Goal: Information Seeking & Learning: Check status

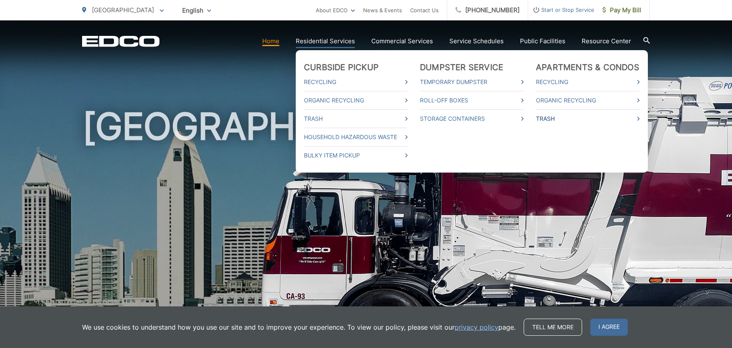
click at [546, 119] on link "Trash" at bounding box center [588, 119] width 104 height 10
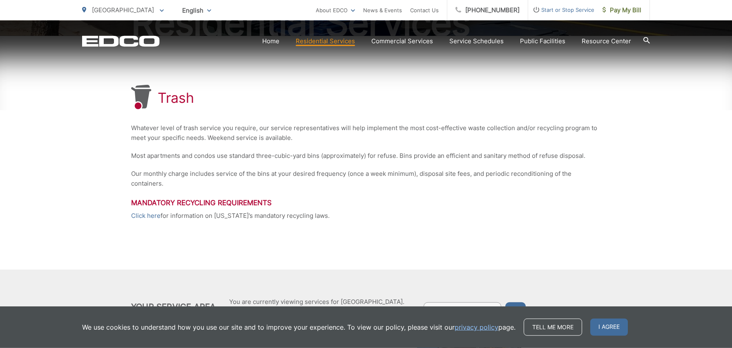
scroll to position [173, 0]
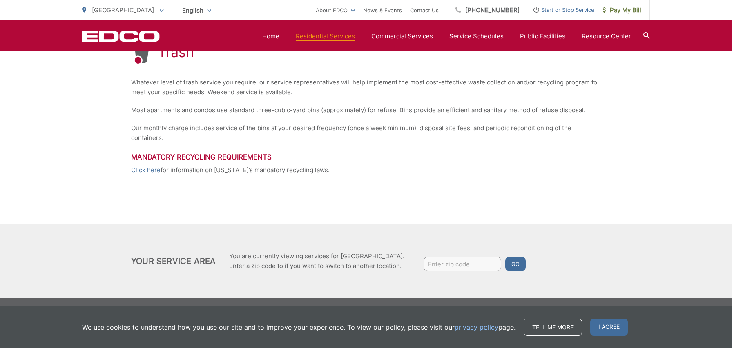
click at [472, 267] on input "Enter zip code" at bounding box center [462, 264] width 78 height 15
type input "92111"
click at [513, 262] on button "Go" at bounding box center [515, 264] width 20 height 15
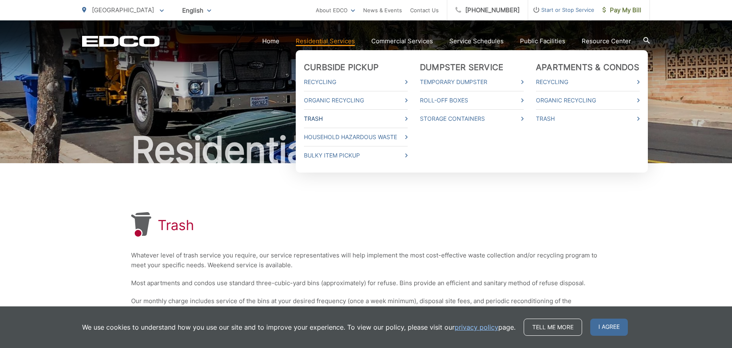
click at [320, 118] on link "Trash" at bounding box center [356, 119] width 104 height 10
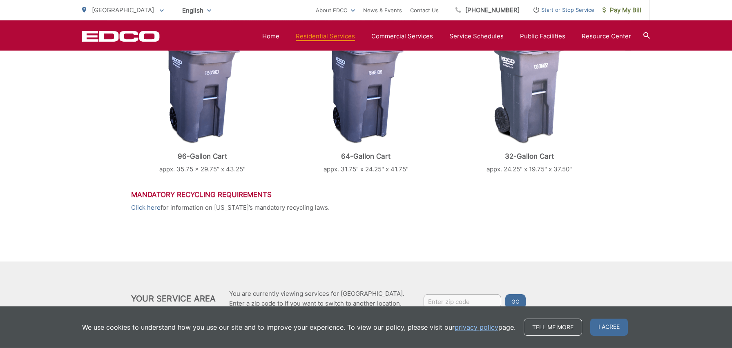
scroll to position [401, 0]
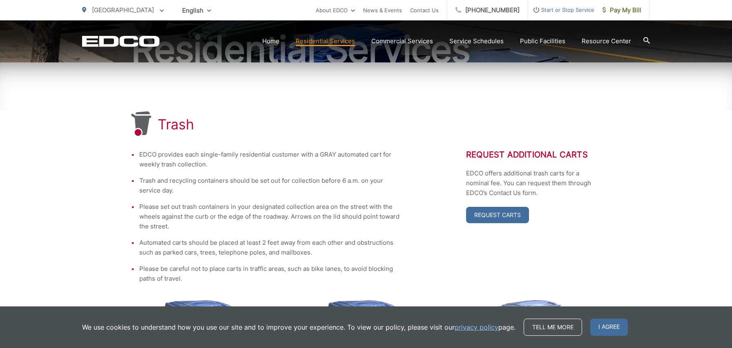
scroll to position [0, 0]
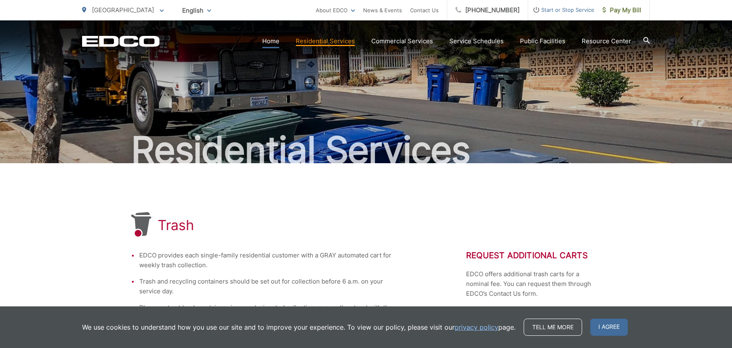
click at [273, 39] on link "Home" at bounding box center [270, 41] width 17 height 10
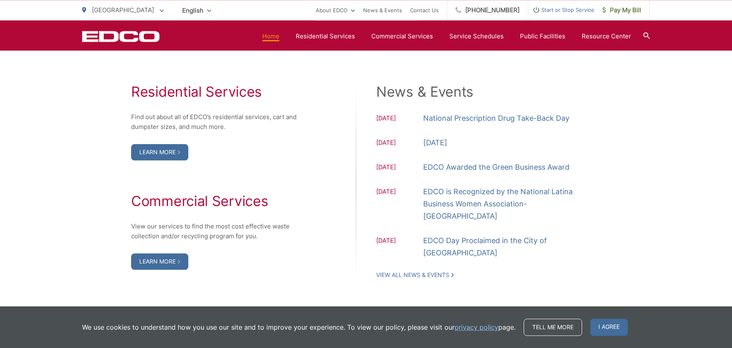
scroll to position [772, 0]
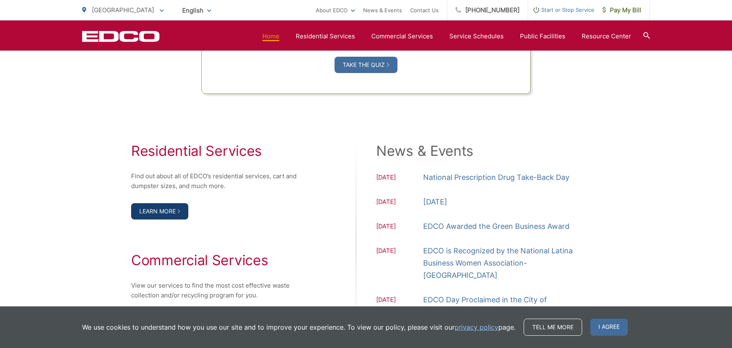
click at [161, 212] on link "Learn More" at bounding box center [159, 211] width 57 height 16
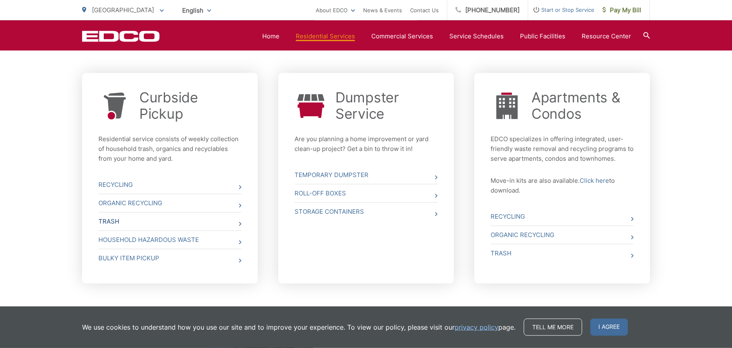
scroll to position [300, 0]
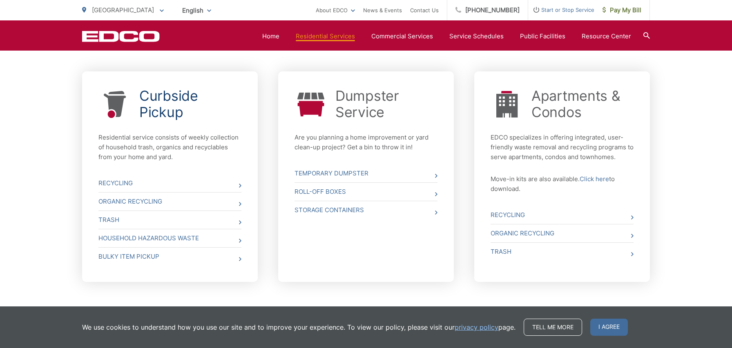
click at [165, 105] on link "Curbside Pickup" at bounding box center [190, 104] width 102 height 33
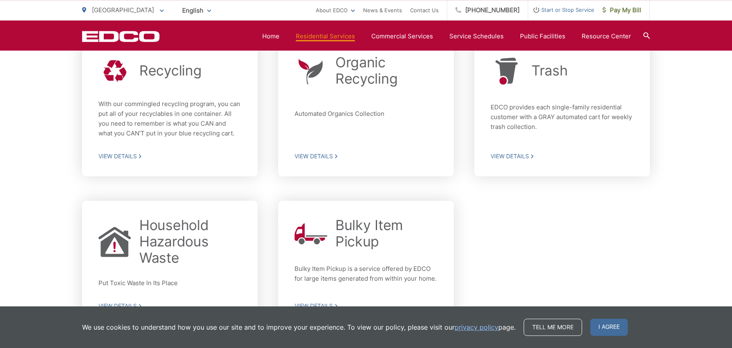
scroll to position [300, 0]
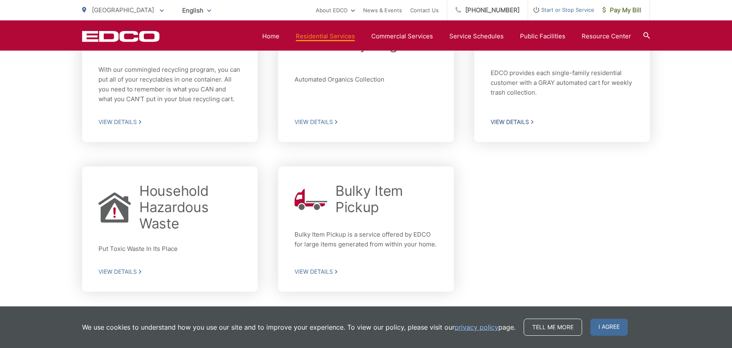
click at [510, 120] on span "View Details" at bounding box center [561, 121] width 143 height 7
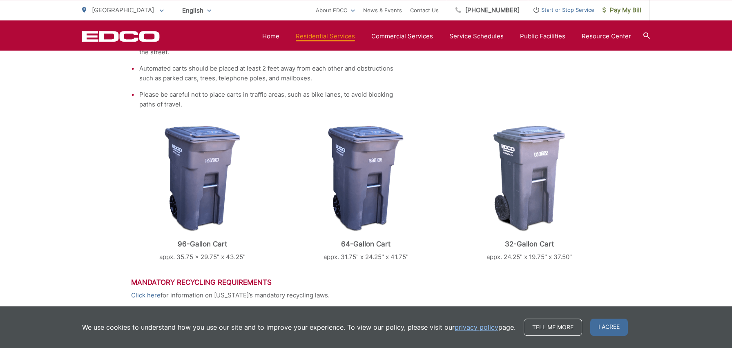
scroll to position [272, 0]
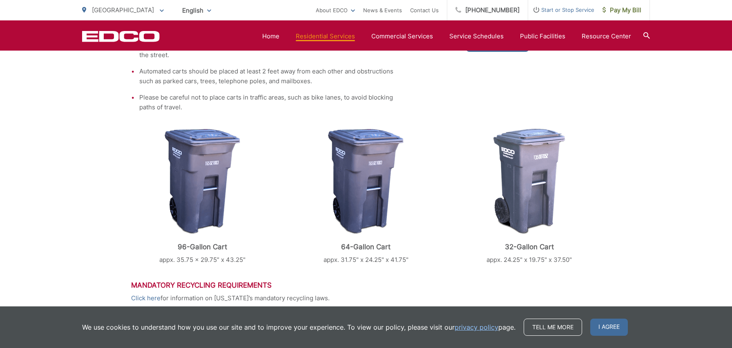
click at [189, 191] on img at bounding box center [203, 182] width 76 height 106
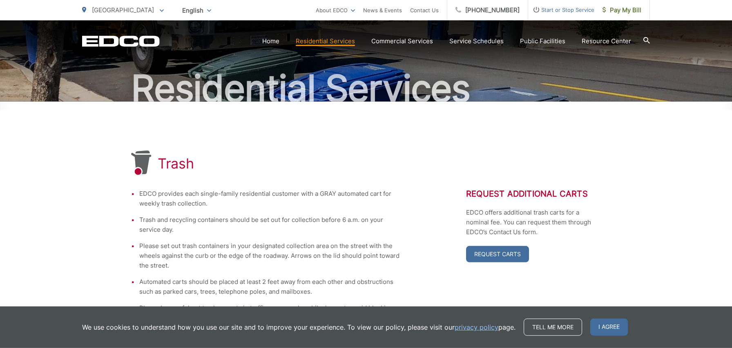
scroll to position [0, 0]
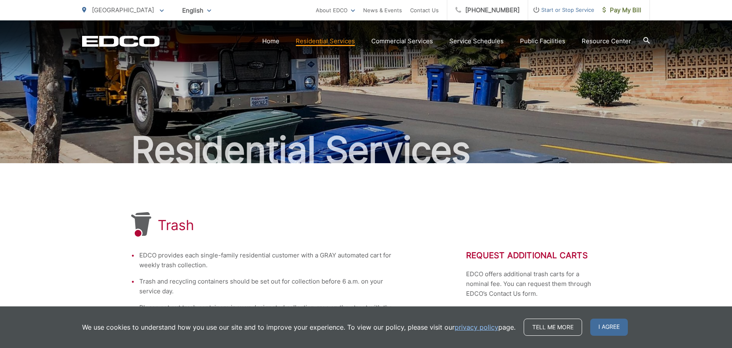
click at [172, 229] on h1 "Trash" at bounding box center [176, 225] width 36 height 16
click at [476, 42] on link "Service Schedules" at bounding box center [476, 41] width 54 height 10
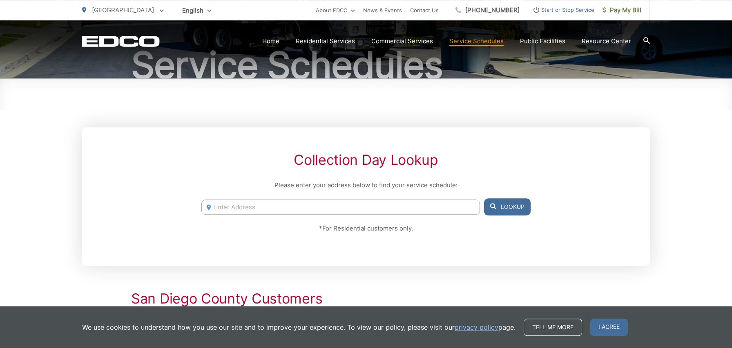
scroll to position [129, 0]
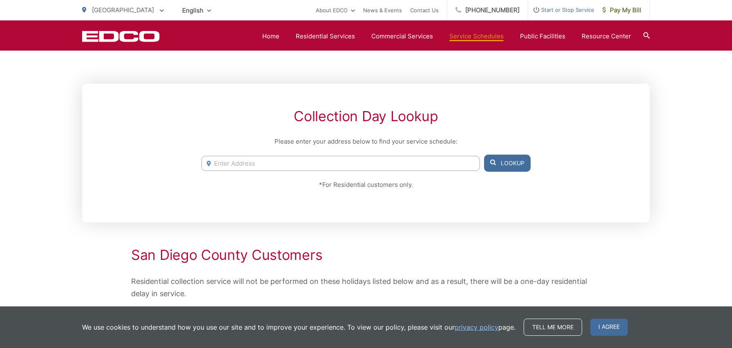
click at [286, 164] on input "Enter Address" at bounding box center [340, 163] width 278 height 15
click at [513, 162] on button "Lookup" at bounding box center [507, 163] width 47 height 17
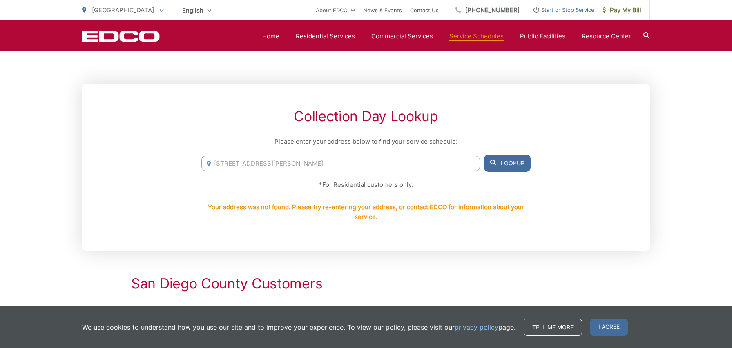
click at [226, 162] on input "[STREET_ADDRESS][PERSON_NAME]" at bounding box center [340, 163] width 278 height 15
type input "[STREET_ADDRESS][PERSON_NAME]"
click at [410, 158] on input "[STREET_ADDRESS][PERSON_NAME]" at bounding box center [340, 163] width 278 height 15
drag, startPoint x: 325, startPoint y: 187, endPoint x: 418, endPoint y: 187, distance: 93.1
click at [418, 187] on p "*For Residential customers only." at bounding box center [365, 185] width 329 height 10
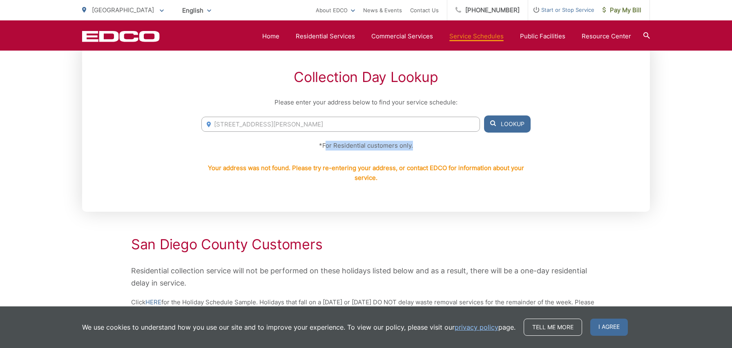
scroll to position [0, 0]
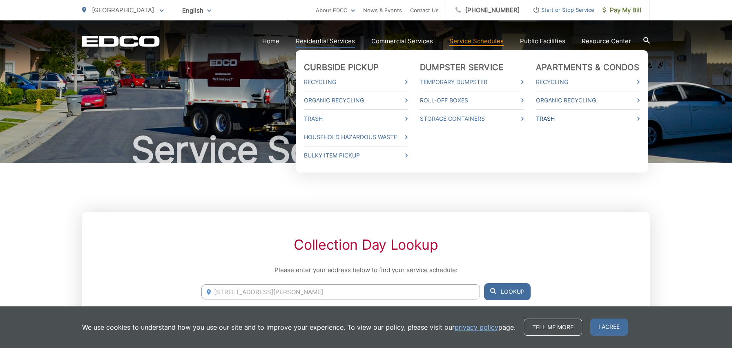
click at [548, 119] on link "Trash" at bounding box center [588, 119] width 104 height 10
